Goal: Transaction & Acquisition: Book appointment/travel/reservation

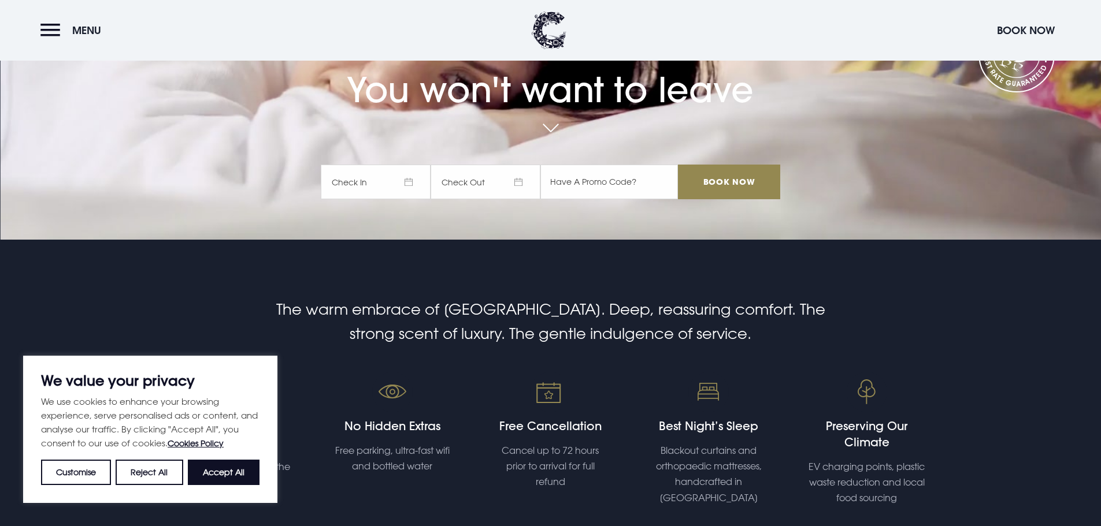
scroll to position [223, 0]
click at [357, 181] on span "Check In" at bounding box center [376, 181] width 110 height 35
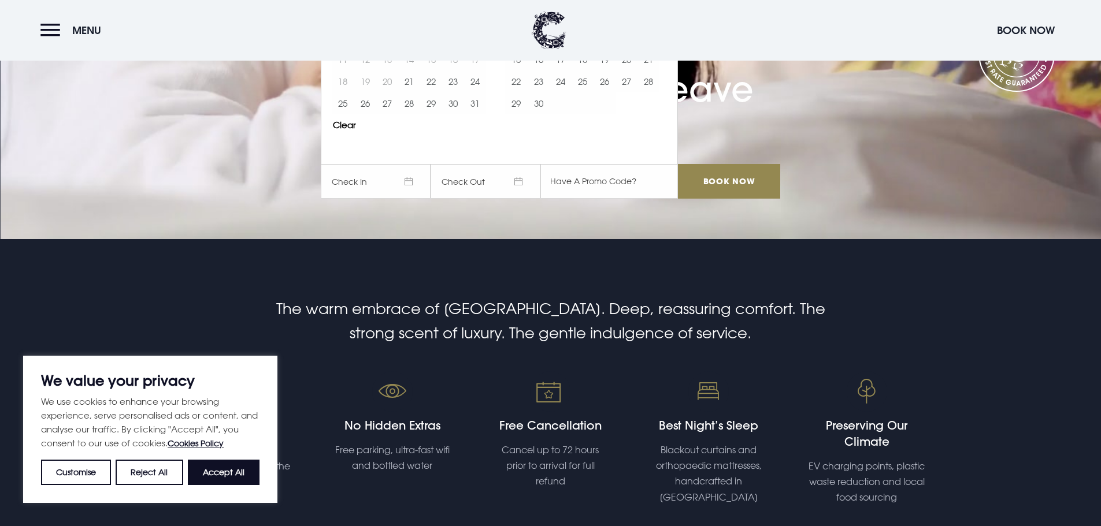
scroll to position [207, 0]
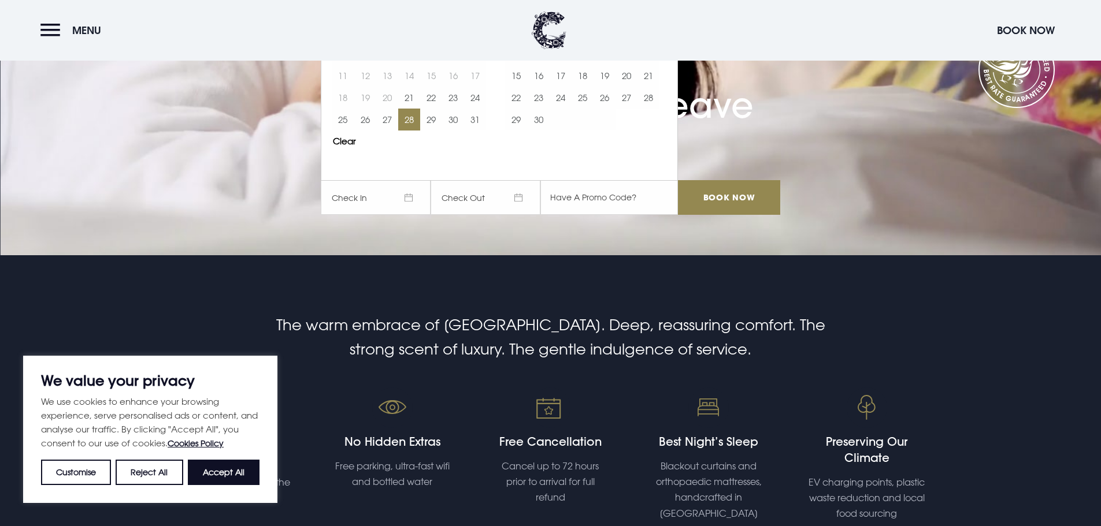
click at [414, 116] on button "28" at bounding box center [409, 120] width 22 height 22
click at [458, 116] on button "30" at bounding box center [453, 120] width 22 height 22
click at [721, 203] on input "Book Now" at bounding box center [729, 197] width 102 height 35
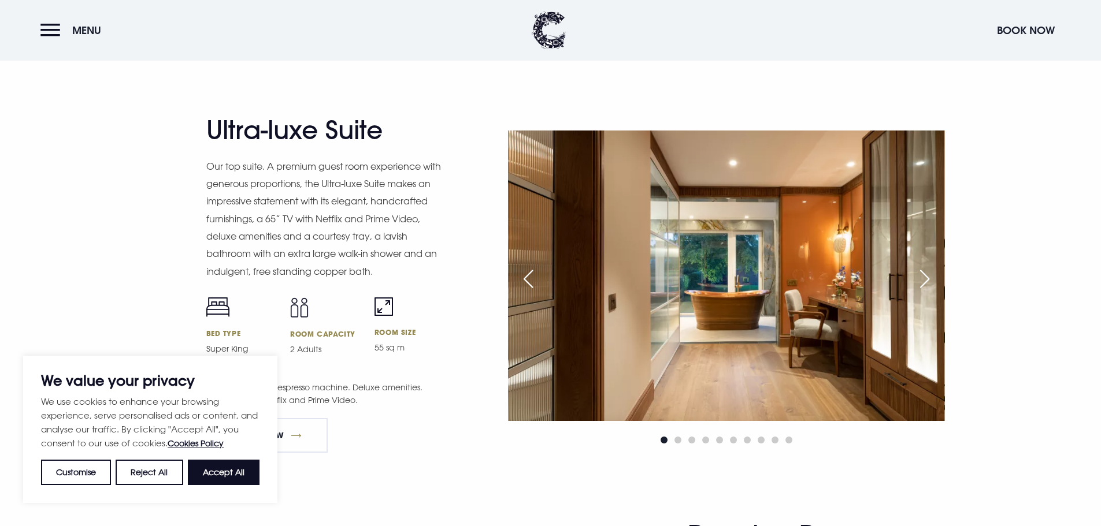
scroll to position [1490, 0]
click at [236, 469] on button "Accept All" at bounding box center [224, 472] width 72 height 25
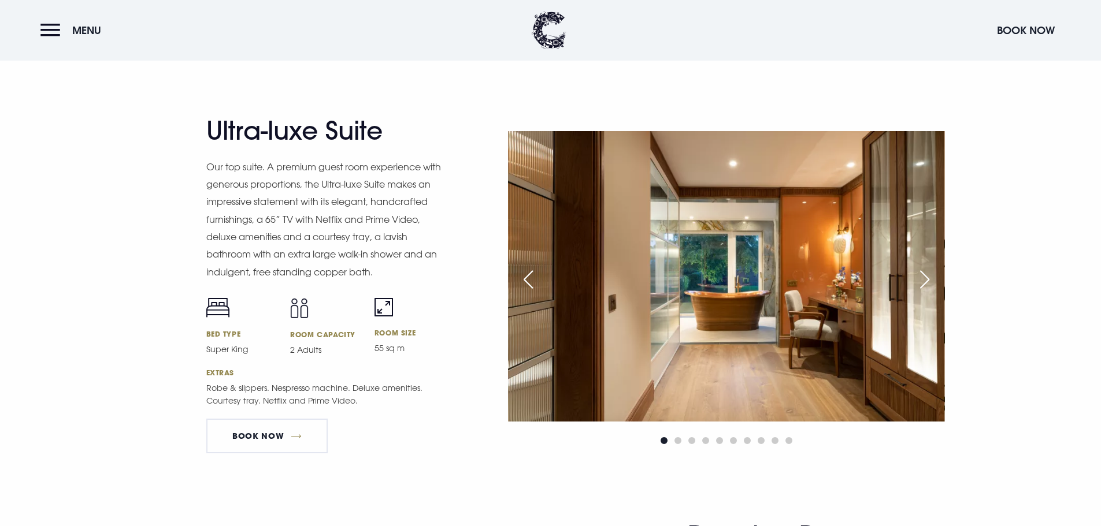
checkbox input "true"
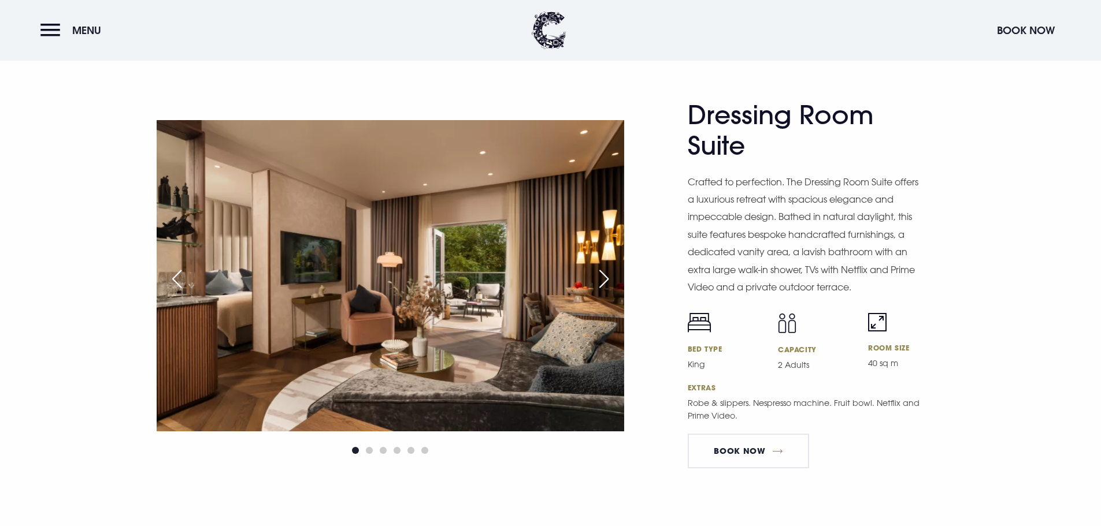
scroll to position [1911, 0]
click at [498, 199] on img at bounding box center [390, 275] width 467 height 311
click at [381, 449] on span "Go to slide 3" at bounding box center [383, 450] width 7 height 7
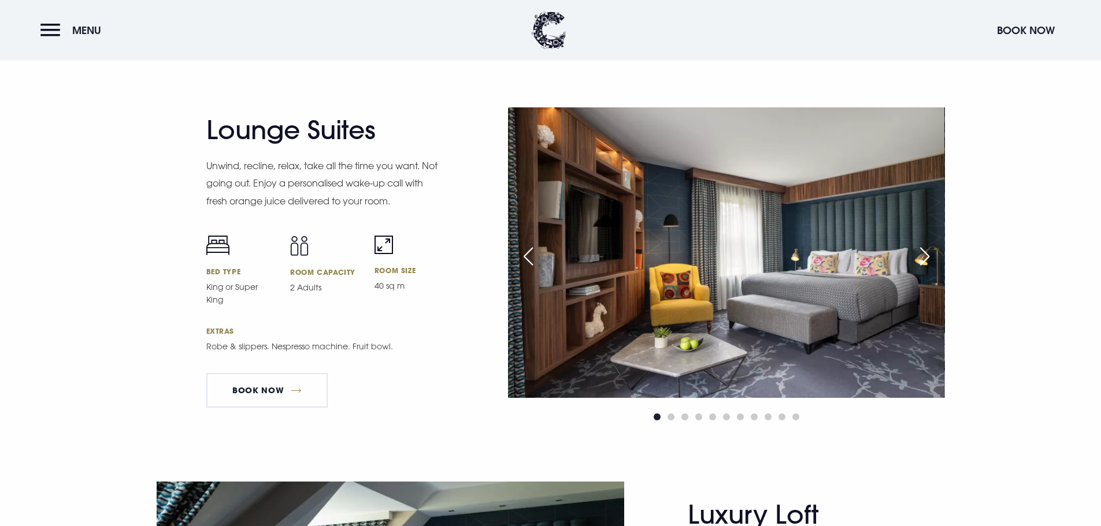
scroll to position [2360, 0]
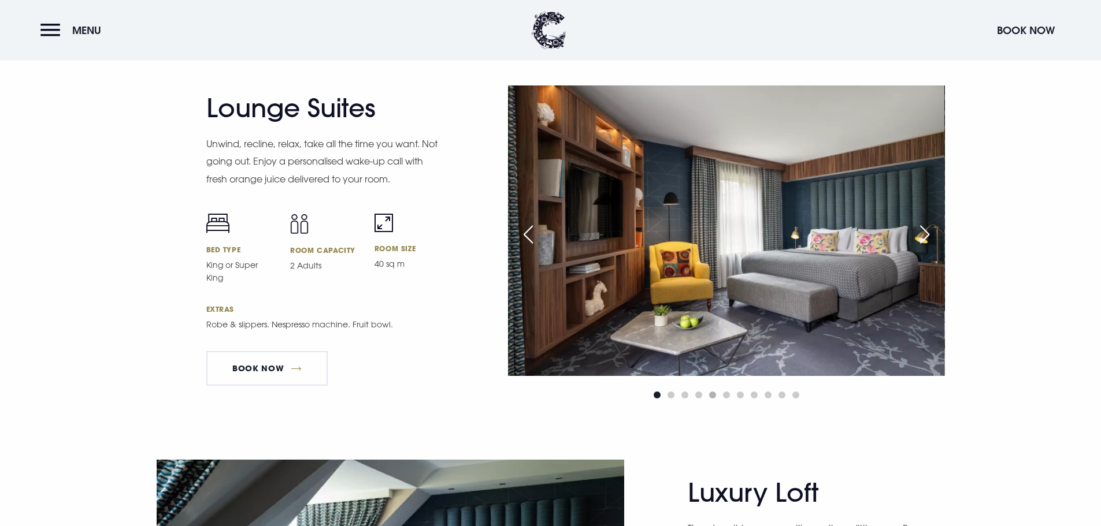
click at [711, 396] on span "Go to slide 5" at bounding box center [712, 395] width 7 height 7
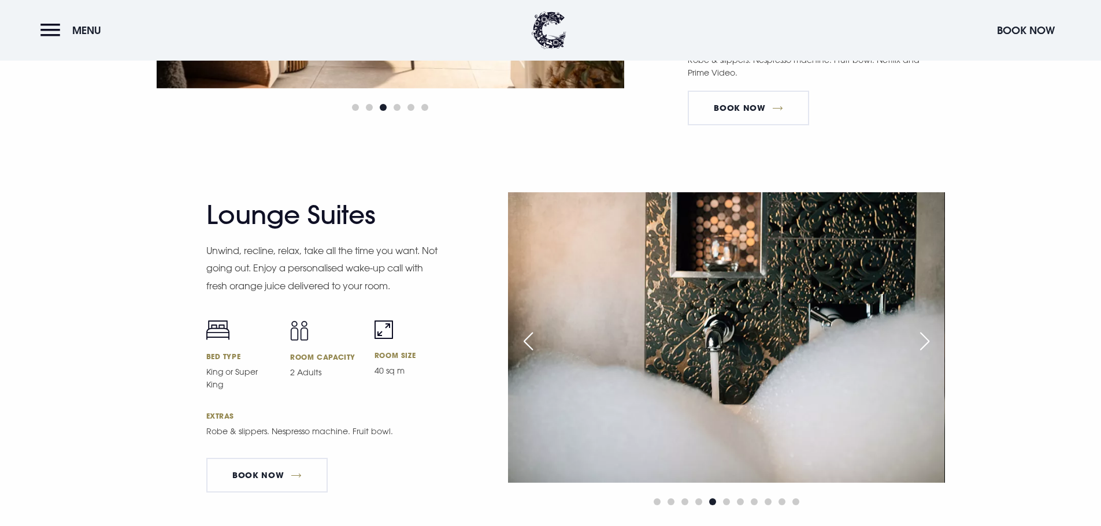
scroll to position [2252, 0]
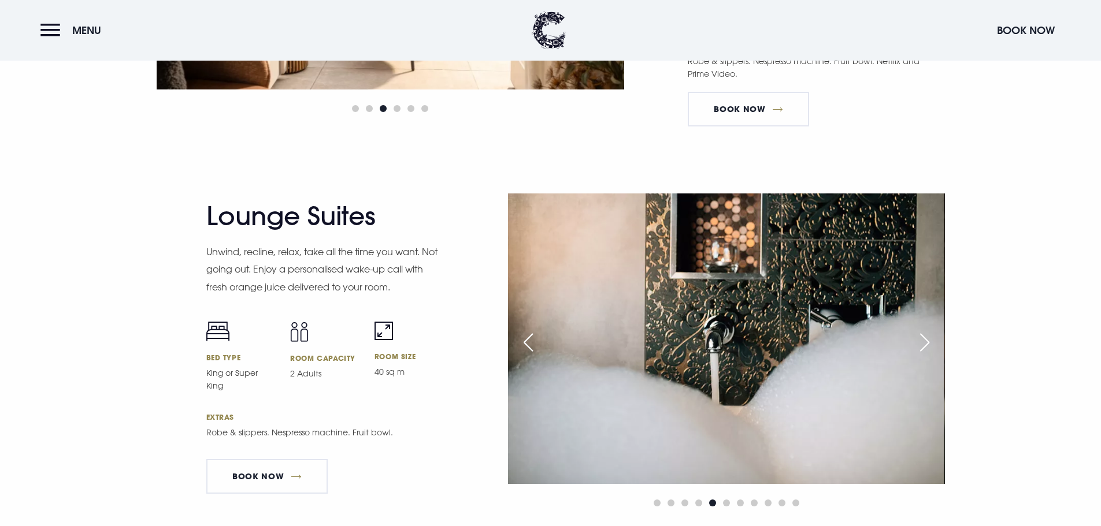
click at [919, 341] on div "Next slide" at bounding box center [924, 342] width 29 height 25
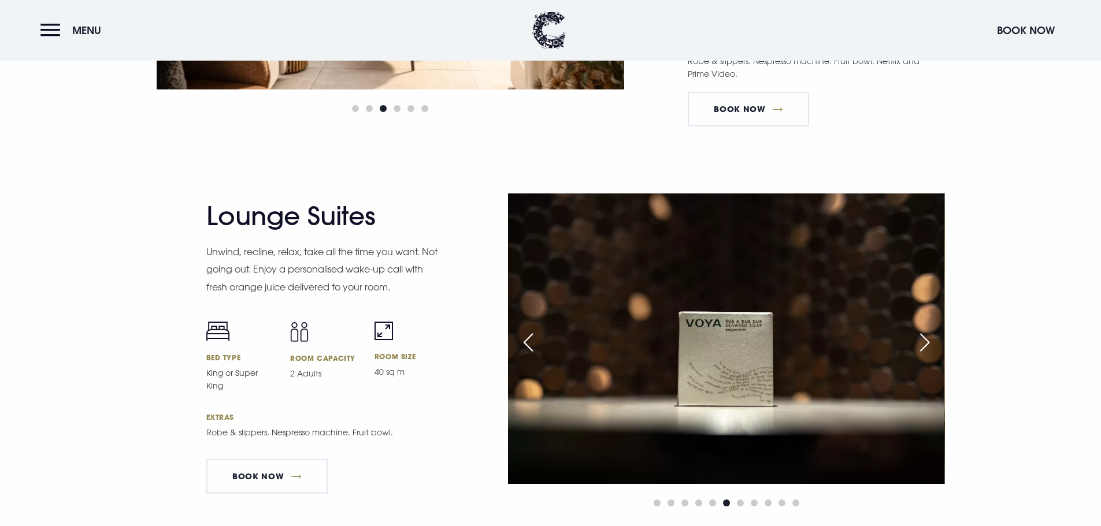
click at [919, 341] on div "Next slide" at bounding box center [924, 342] width 29 height 25
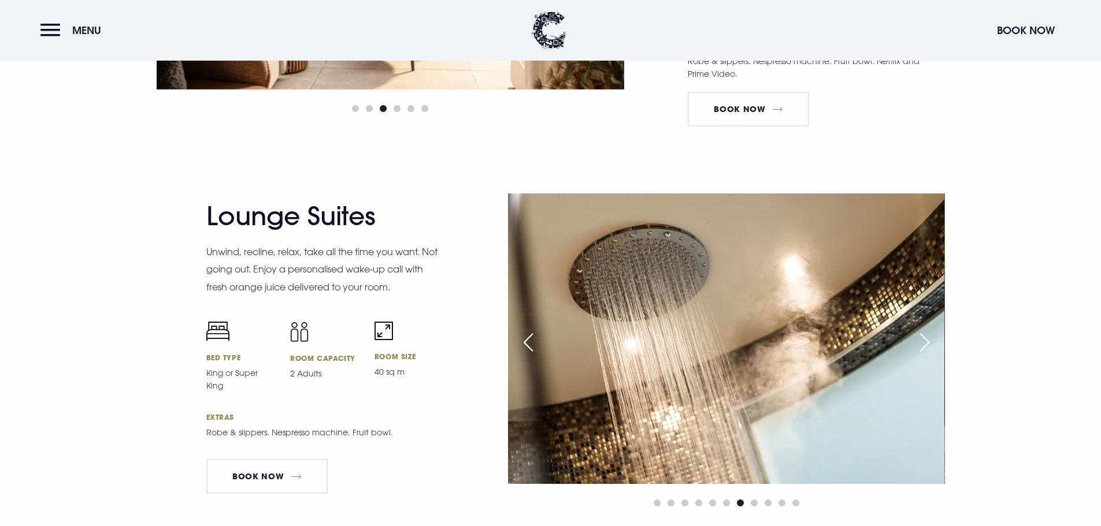
click at [919, 341] on div "Next slide" at bounding box center [924, 342] width 29 height 25
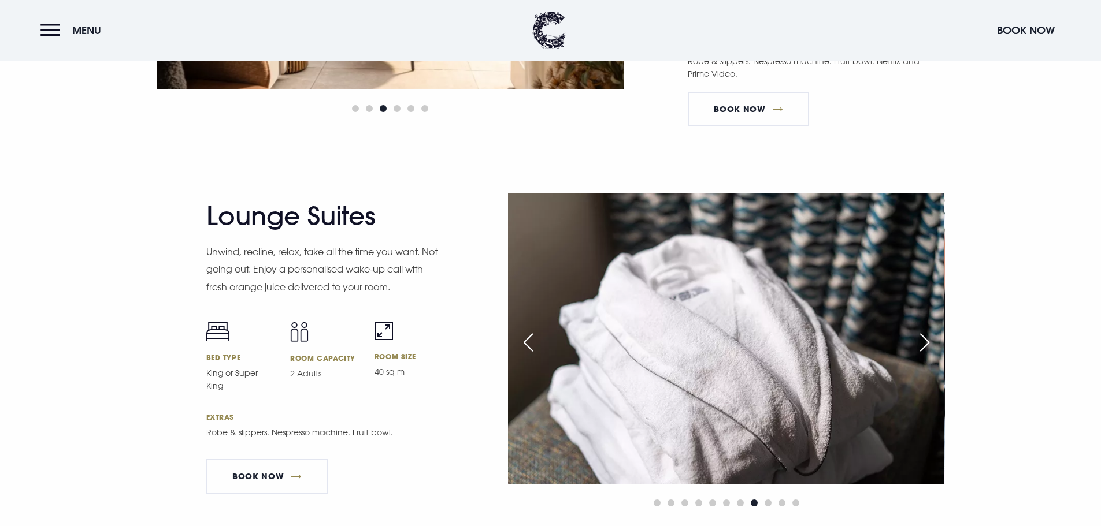
click at [919, 341] on div "Next slide" at bounding box center [924, 342] width 29 height 25
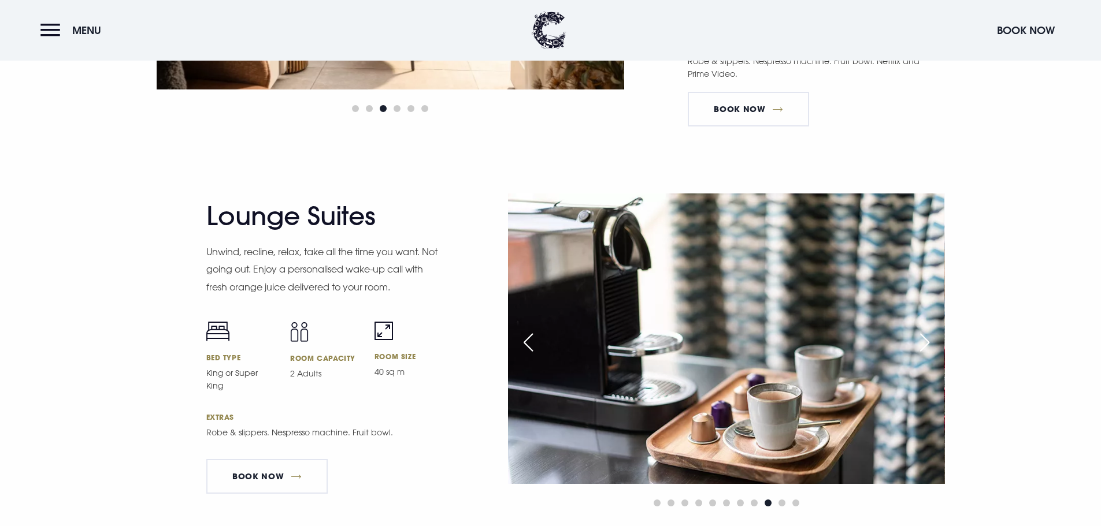
click at [919, 341] on div "Next slide" at bounding box center [924, 342] width 29 height 25
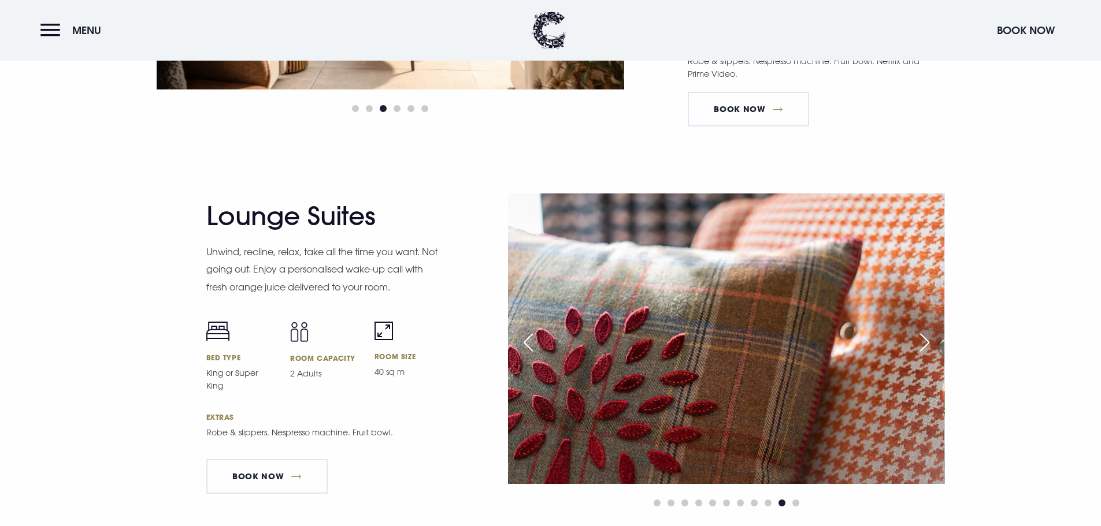
click at [919, 341] on div "Next slide" at bounding box center [924, 342] width 29 height 25
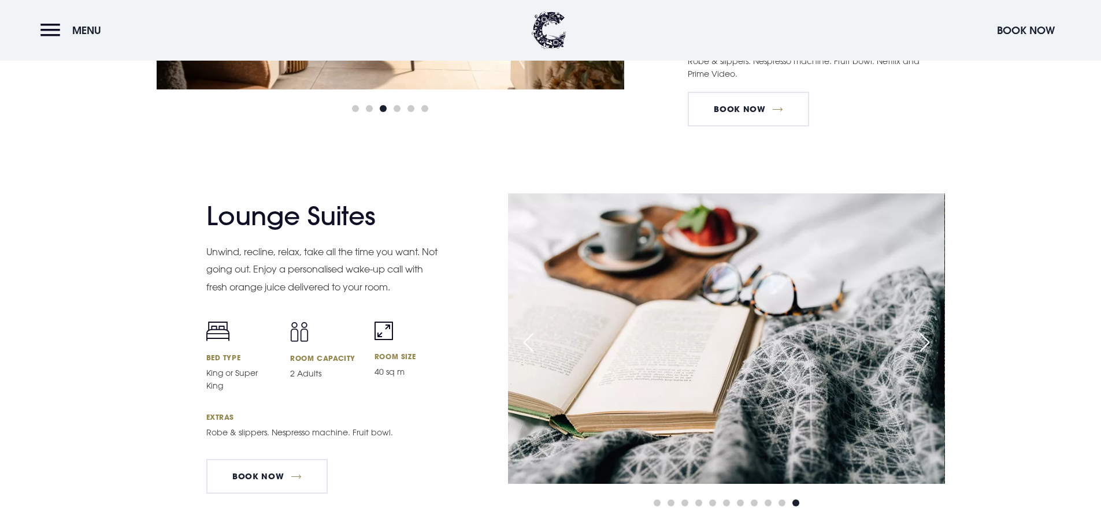
click at [919, 341] on div "Next slide" at bounding box center [924, 342] width 29 height 25
